Goal: Task Accomplishment & Management: Manage account settings

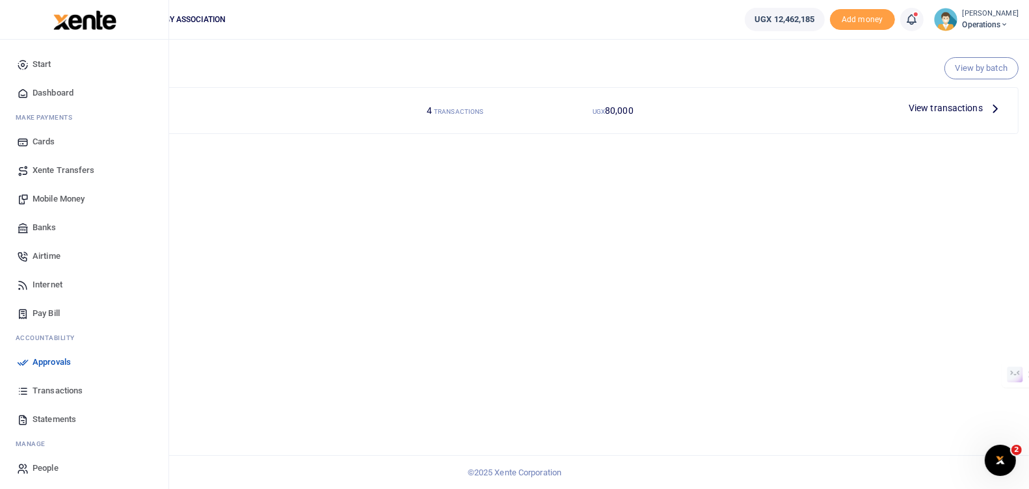
click at [50, 356] on span "Approvals" at bounding box center [52, 362] width 38 height 13
click at [59, 362] on span "Approvals" at bounding box center [52, 362] width 38 height 13
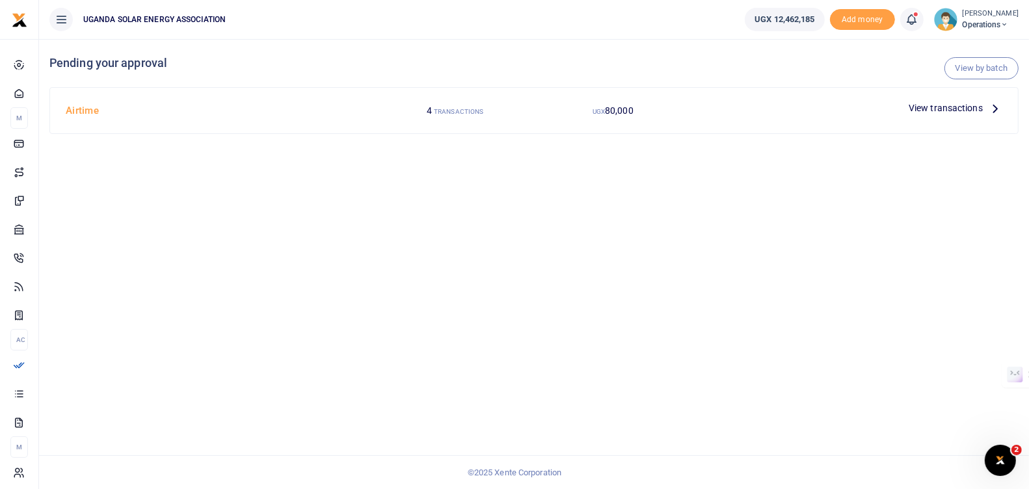
click at [985, 17] on small "[PERSON_NAME]" at bounding box center [991, 13] width 56 height 11
click at [942, 164] on link "Logout" at bounding box center [957, 166] width 114 height 18
